Goal: Information Seeking & Learning: Find specific fact

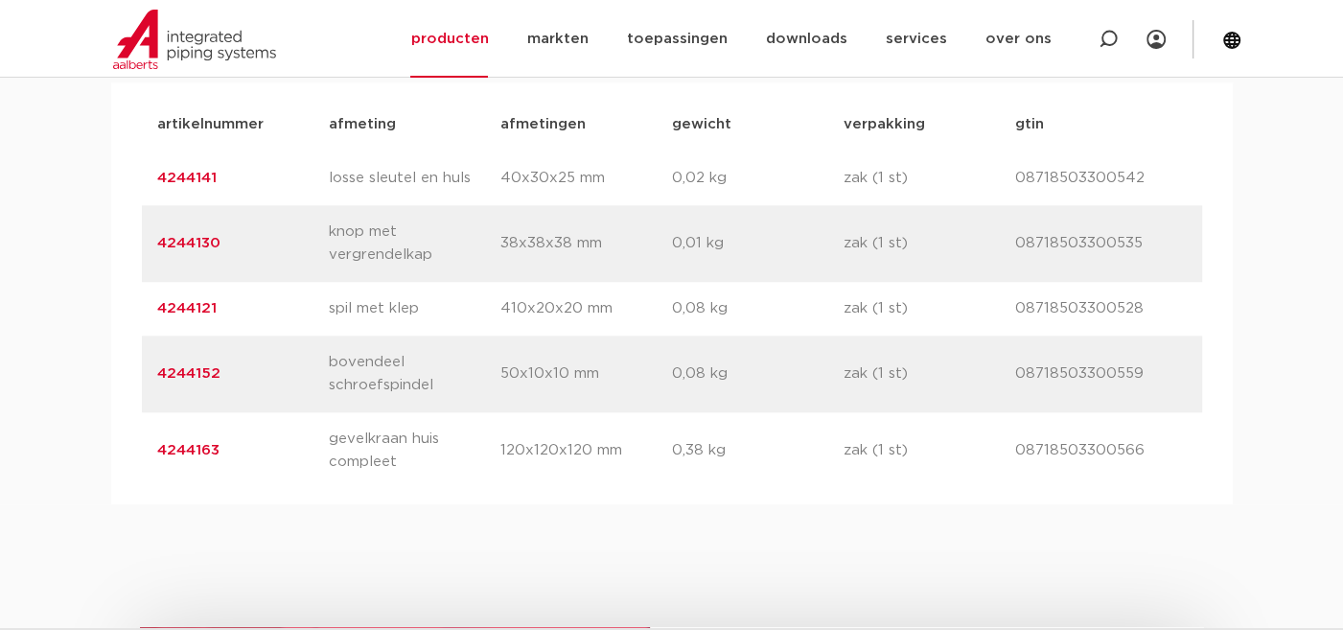
scroll to position [1342, 0]
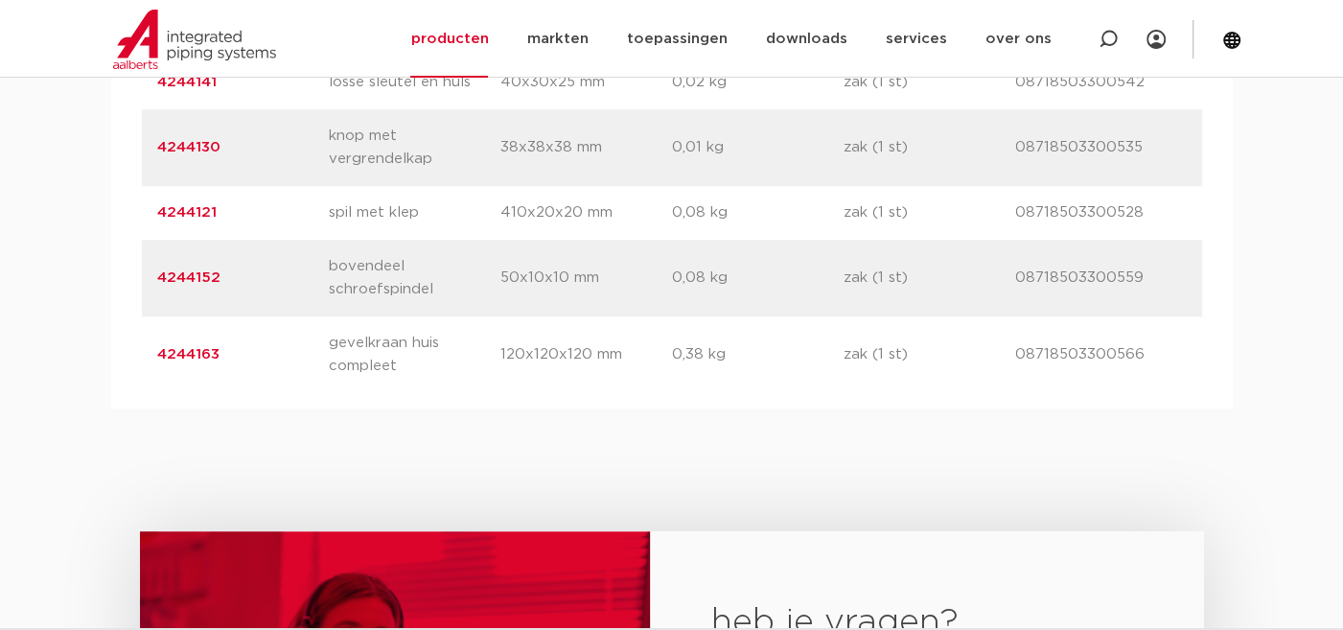
click at [194, 272] on link "4244152" at bounding box center [188, 277] width 63 height 14
click at [167, 209] on link "4244121" at bounding box center [186, 212] width 59 height 14
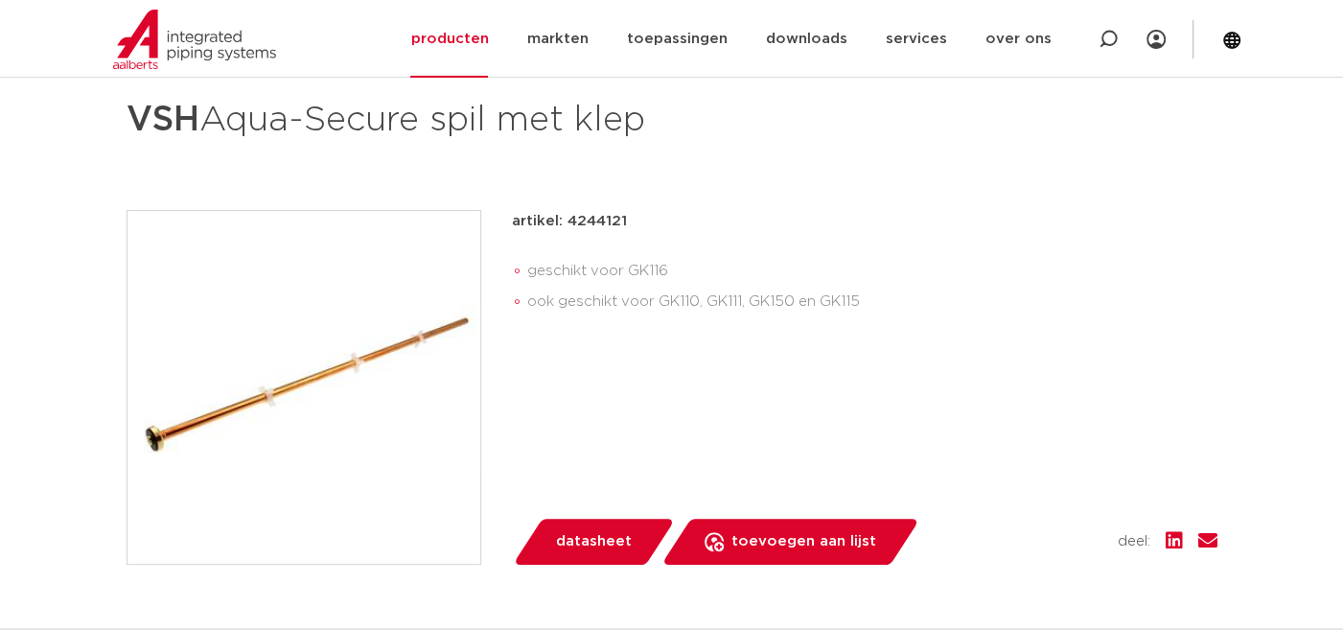
scroll to position [288, 0]
